Goal: Navigation & Orientation: Find specific page/section

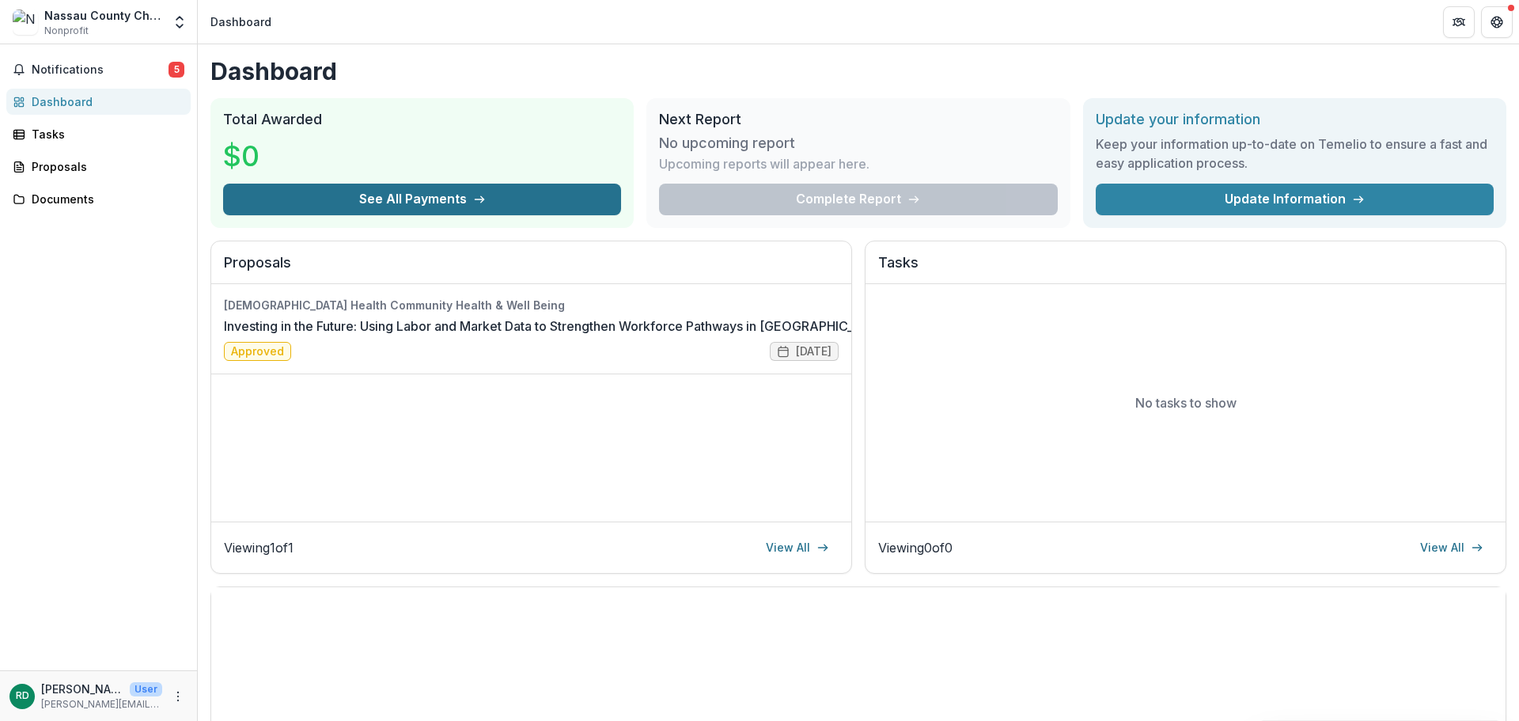
click at [389, 192] on button "See All Payments" at bounding box center [422, 200] width 398 height 32
click at [59, 71] on span "Notifications" at bounding box center [100, 69] width 137 height 13
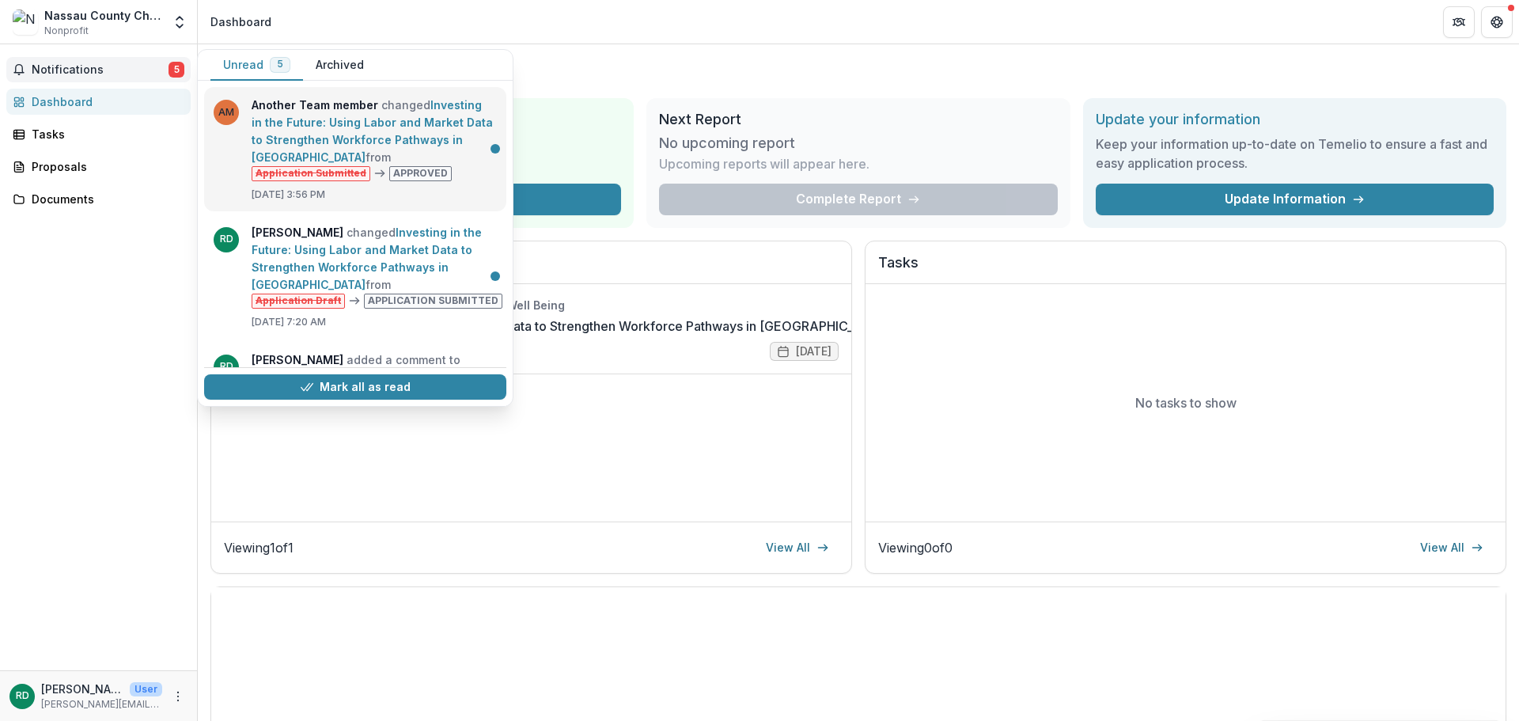
click at [371, 129] on link "Investing in the Future: Using Labor and Market Data to Strengthen Workforce Pa…" at bounding box center [372, 131] width 241 height 66
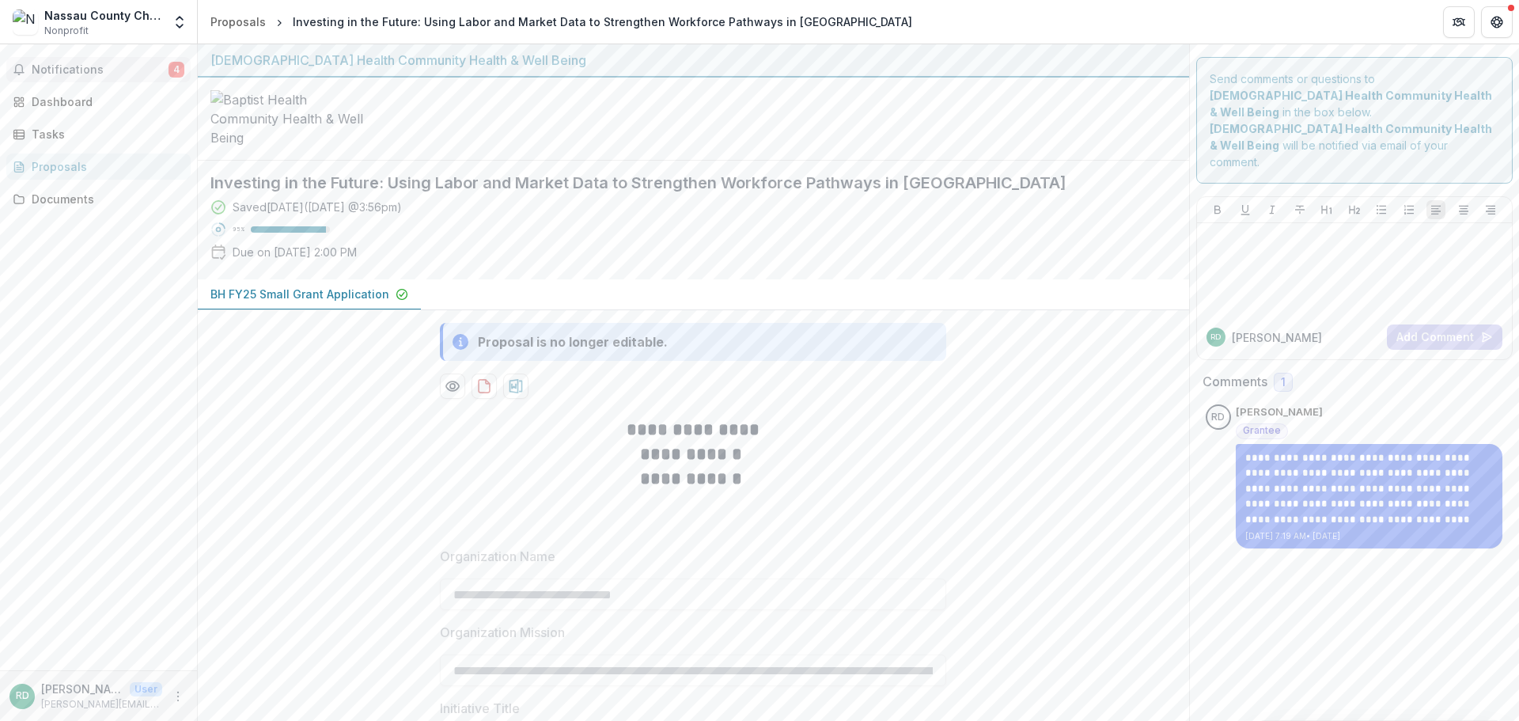
click at [72, 74] on span "Notifications" at bounding box center [100, 69] width 137 height 13
click at [53, 203] on div "Documents" at bounding box center [105, 199] width 146 height 17
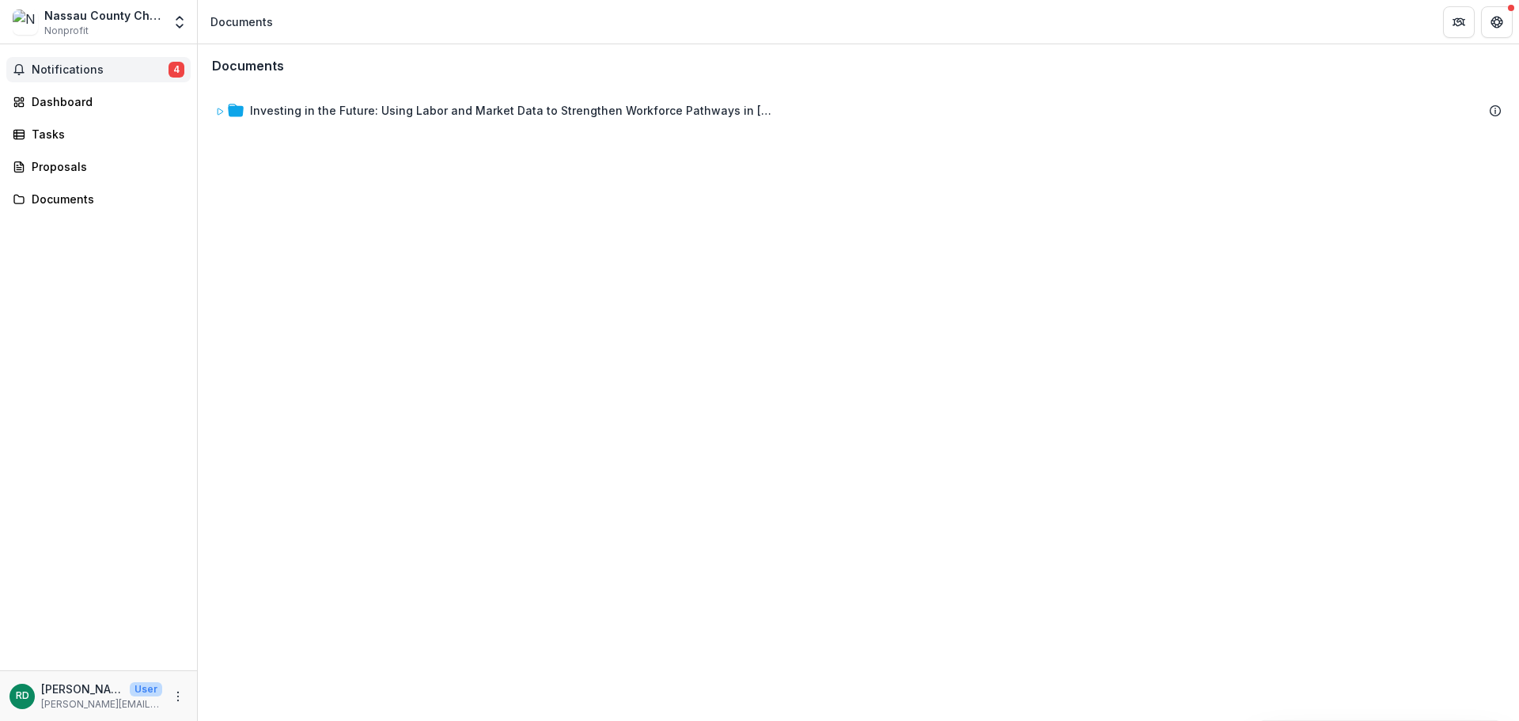
click at [62, 71] on span "Notifications" at bounding box center [100, 69] width 137 height 13
click at [38, 97] on div "Dashboard" at bounding box center [105, 101] width 146 height 17
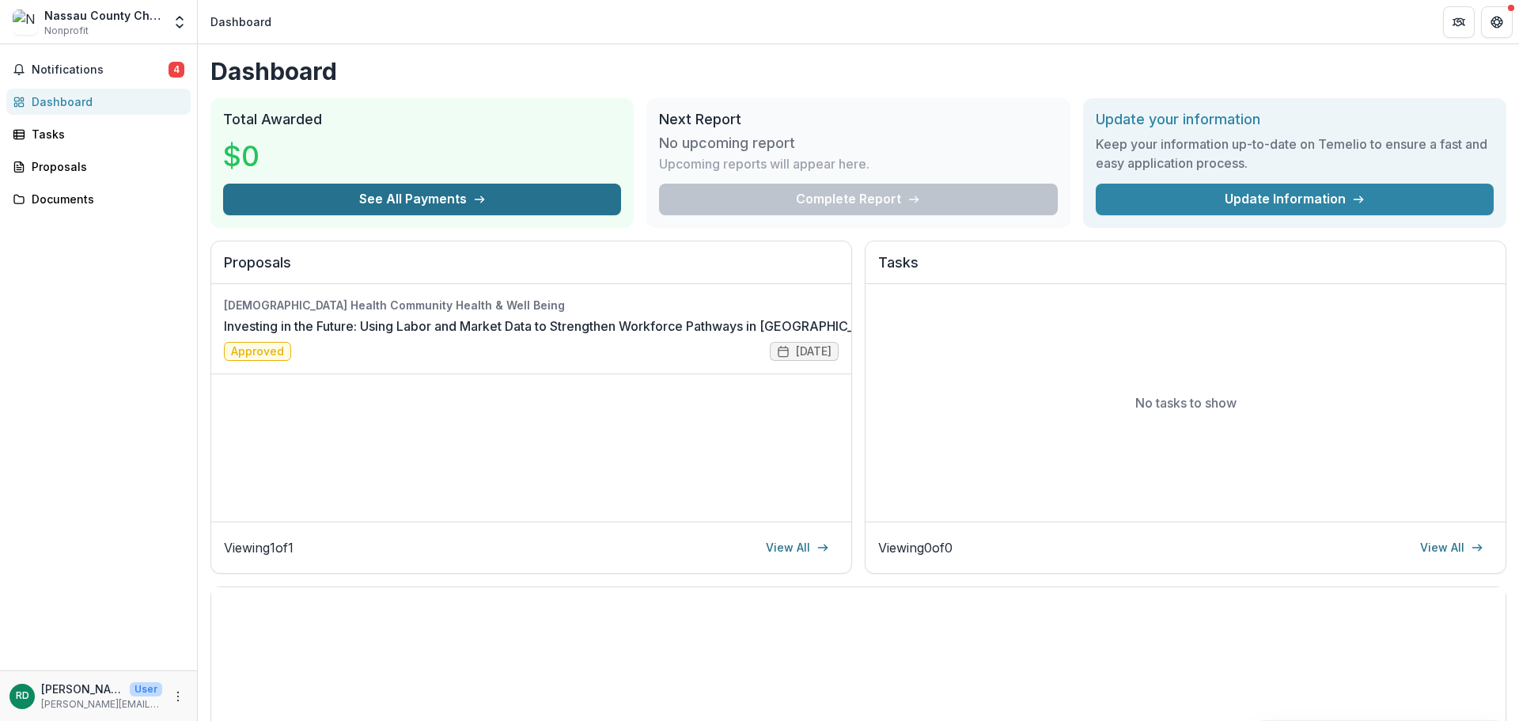
click at [392, 196] on button "See All Payments" at bounding box center [422, 200] width 398 height 32
